Goal: Check status: Check status

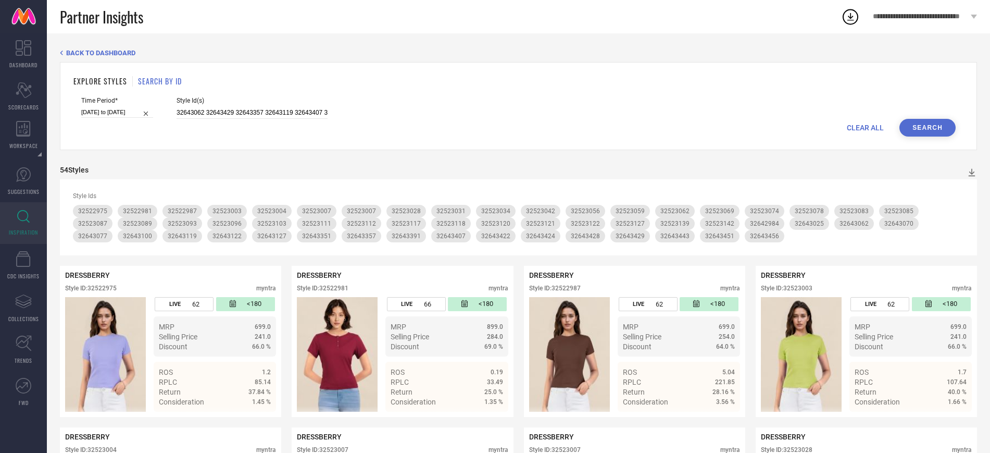
type input "33283519"
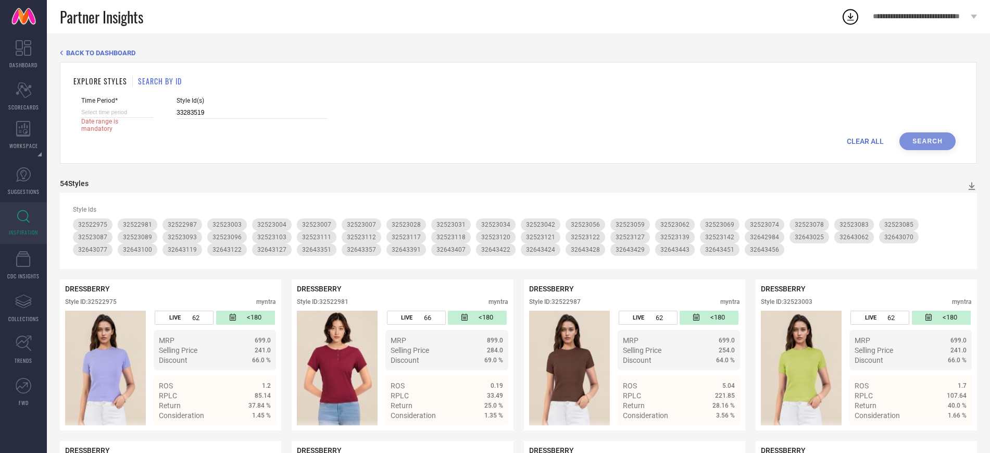
click at [148, 112] on input at bounding box center [117, 112] width 72 height 11
select select "7"
select select "2025"
select select "8"
select select "2025"
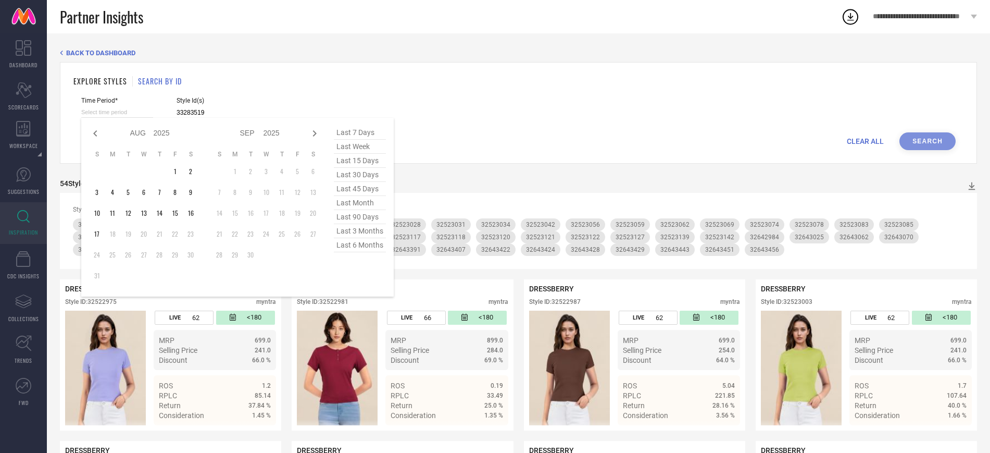
type input "33283519"
click at [366, 175] on span "last 30 days" at bounding box center [360, 175] width 52 height 14
type input "[DATE] to [DATE]"
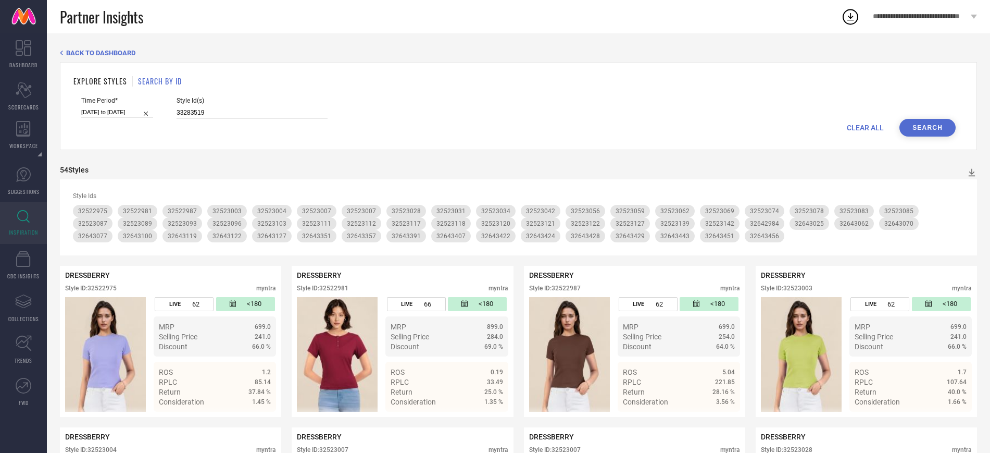
click at [909, 122] on button "Search" at bounding box center [928, 128] width 56 height 18
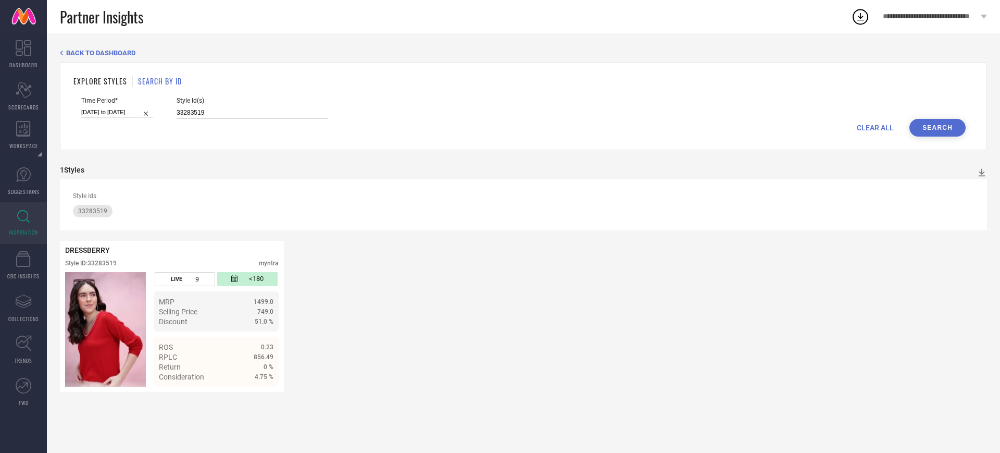
click at [218, 108] on input "33283519" at bounding box center [252, 113] width 151 height 12
paste input "646"
click at [933, 124] on button "Search" at bounding box center [938, 128] width 56 height 18
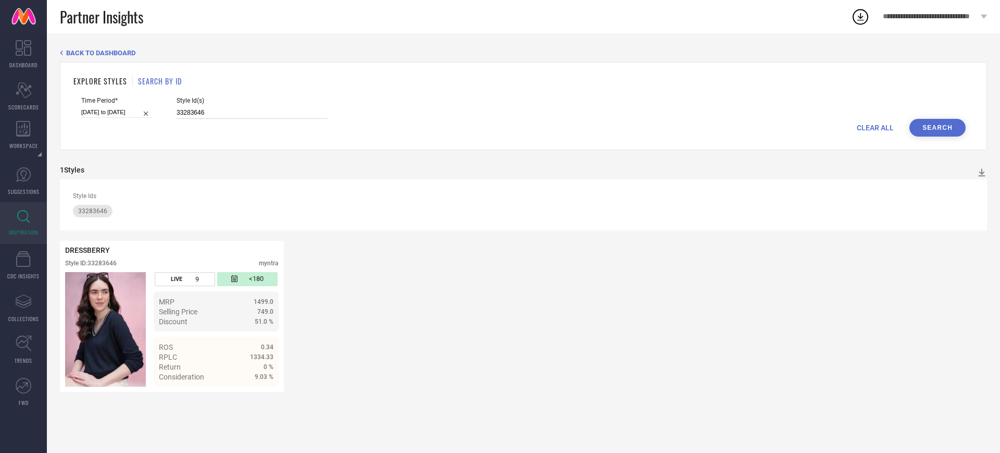
click at [210, 112] on input "33283646" at bounding box center [252, 113] width 151 height 12
paste input "51700"
click at [943, 132] on button "Search" at bounding box center [938, 128] width 56 height 18
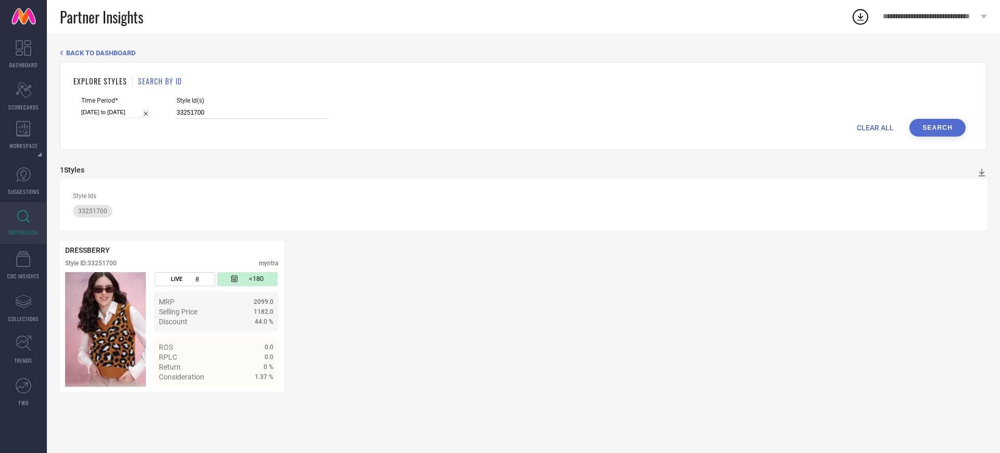
click at [206, 112] on input "33251700" at bounding box center [252, 113] width 151 height 12
paste input "83664"
click at [933, 130] on button "Search" at bounding box center [938, 128] width 56 height 18
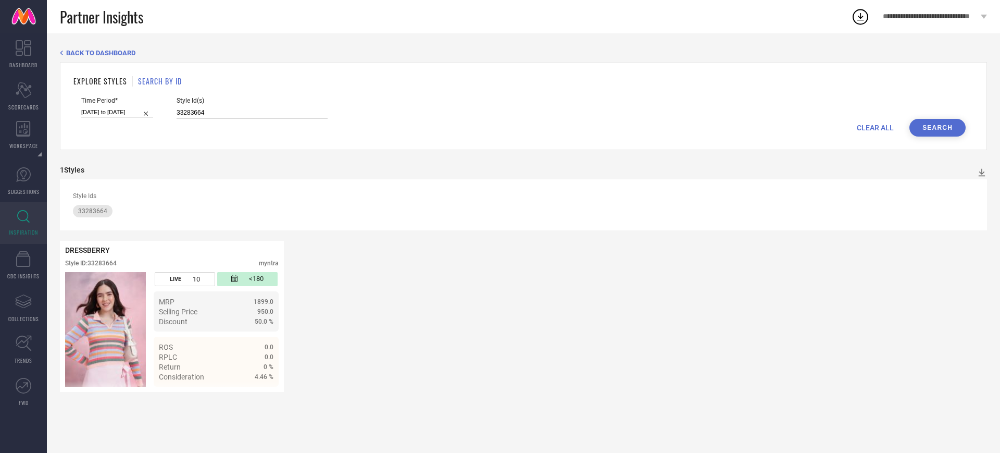
click at [232, 110] on input "33283664" at bounding box center [252, 113] width 151 height 12
paste input "51"
type input "33283651"
click at [938, 131] on button "Search" at bounding box center [938, 128] width 56 height 18
